Goal: Find specific page/section: Find specific page/section

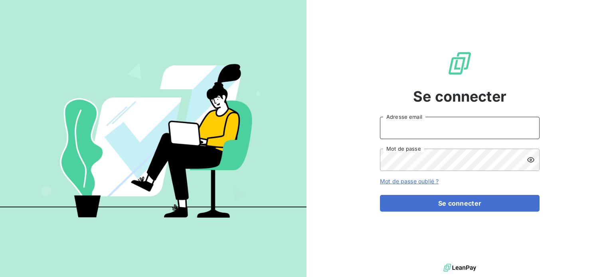
click at [442, 125] on input "Adresse email" at bounding box center [460, 128] width 160 height 22
type input "jdolique@perin.fr"
click at [380, 195] on button "Se connecter" at bounding box center [460, 203] width 160 height 17
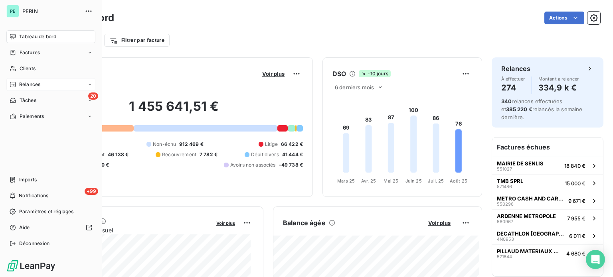
click at [28, 83] on span "Relances" at bounding box center [29, 84] width 21 height 7
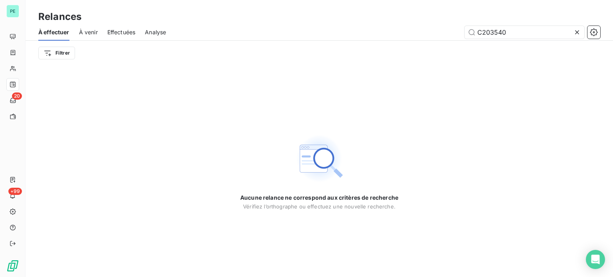
drag, startPoint x: 519, startPoint y: 29, endPoint x: 462, endPoint y: 29, distance: 57.0
click at [462, 29] on div "C203540" at bounding box center [388, 32] width 424 height 13
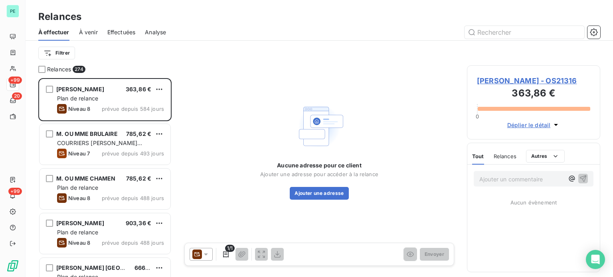
scroll to position [193, 127]
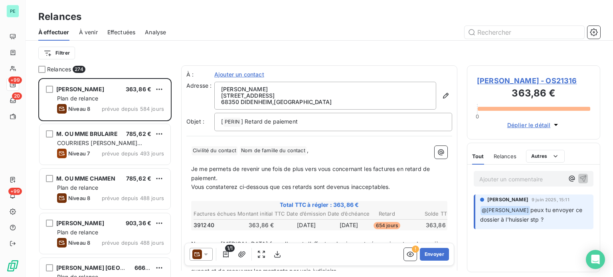
click at [131, 29] on span "Effectuées" at bounding box center [121, 32] width 28 height 8
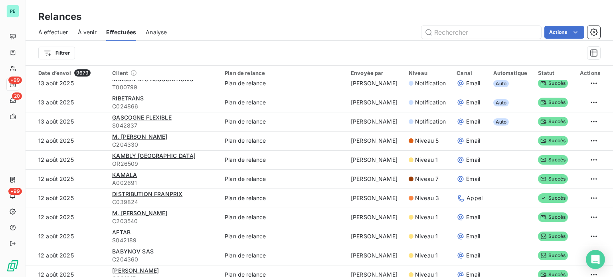
scroll to position [120, 0]
